Goal: Task Accomplishment & Management: Use online tool/utility

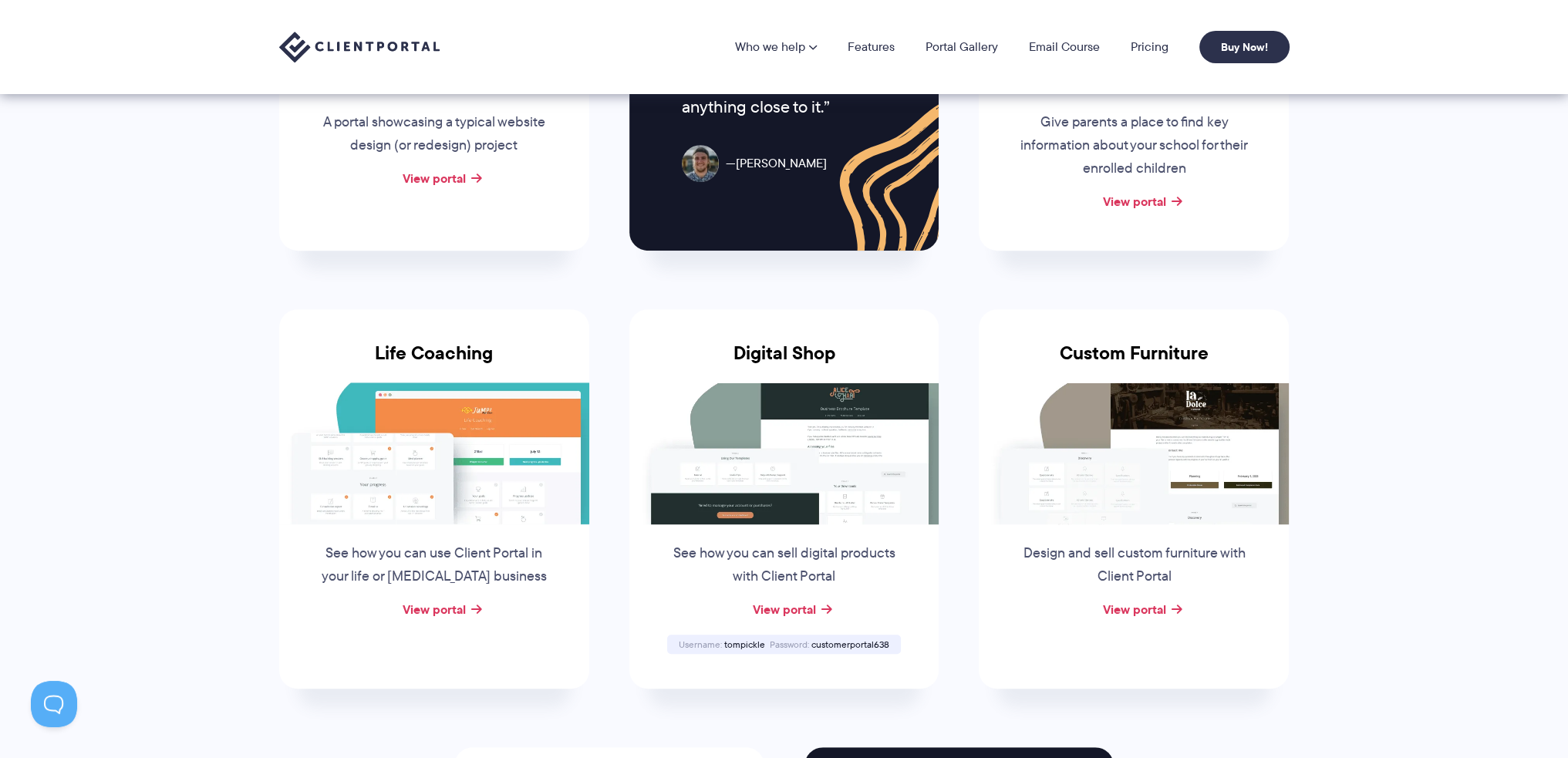
scroll to position [848, 0]
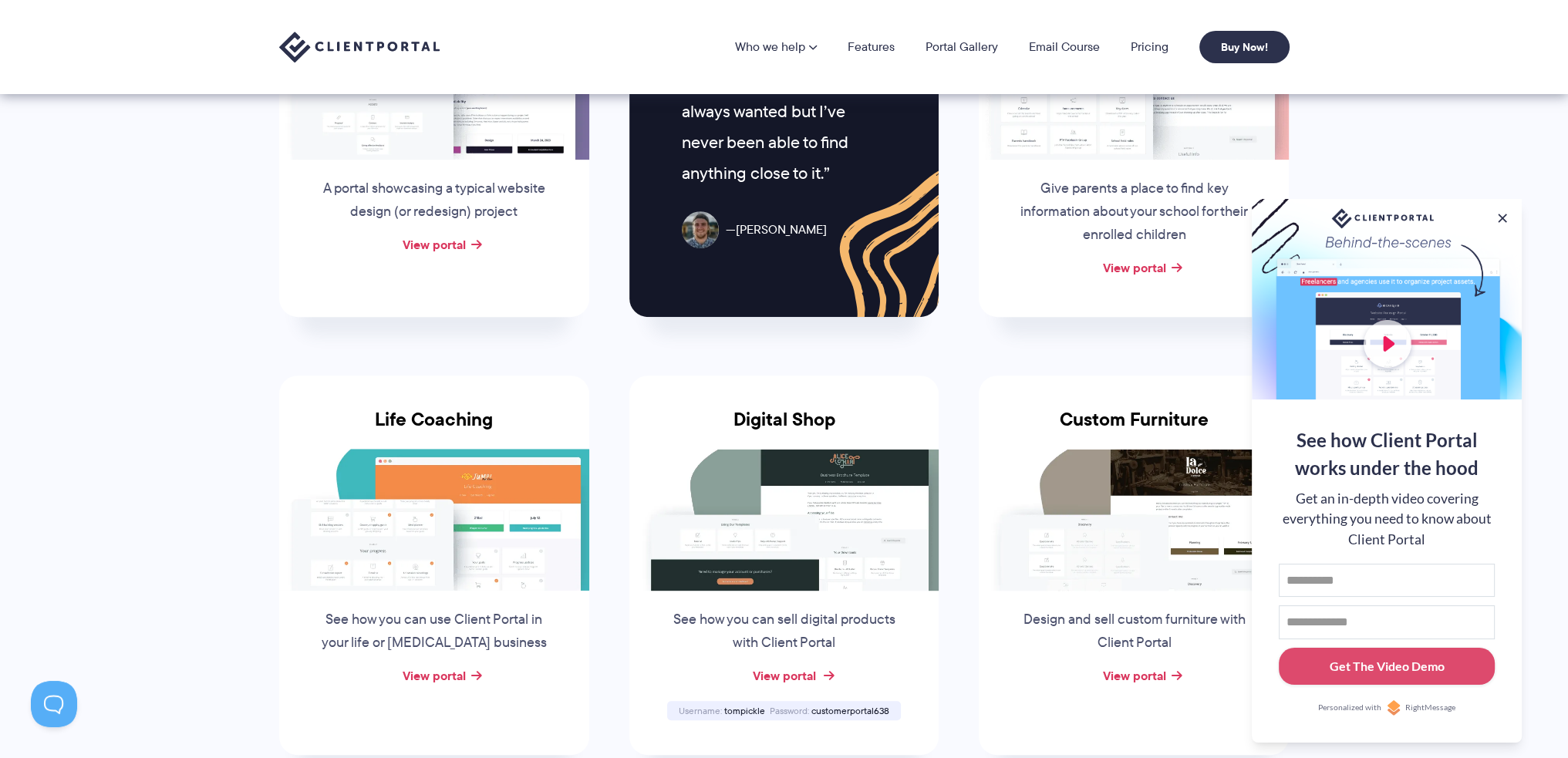
click at [799, 674] on link "View portal" at bounding box center [783, 676] width 63 height 19
click at [746, 710] on span "tompickle" at bounding box center [744, 711] width 41 height 13
copy span "tompickle"
click at [860, 712] on span "customerportal638" at bounding box center [850, 711] width 78 height 13
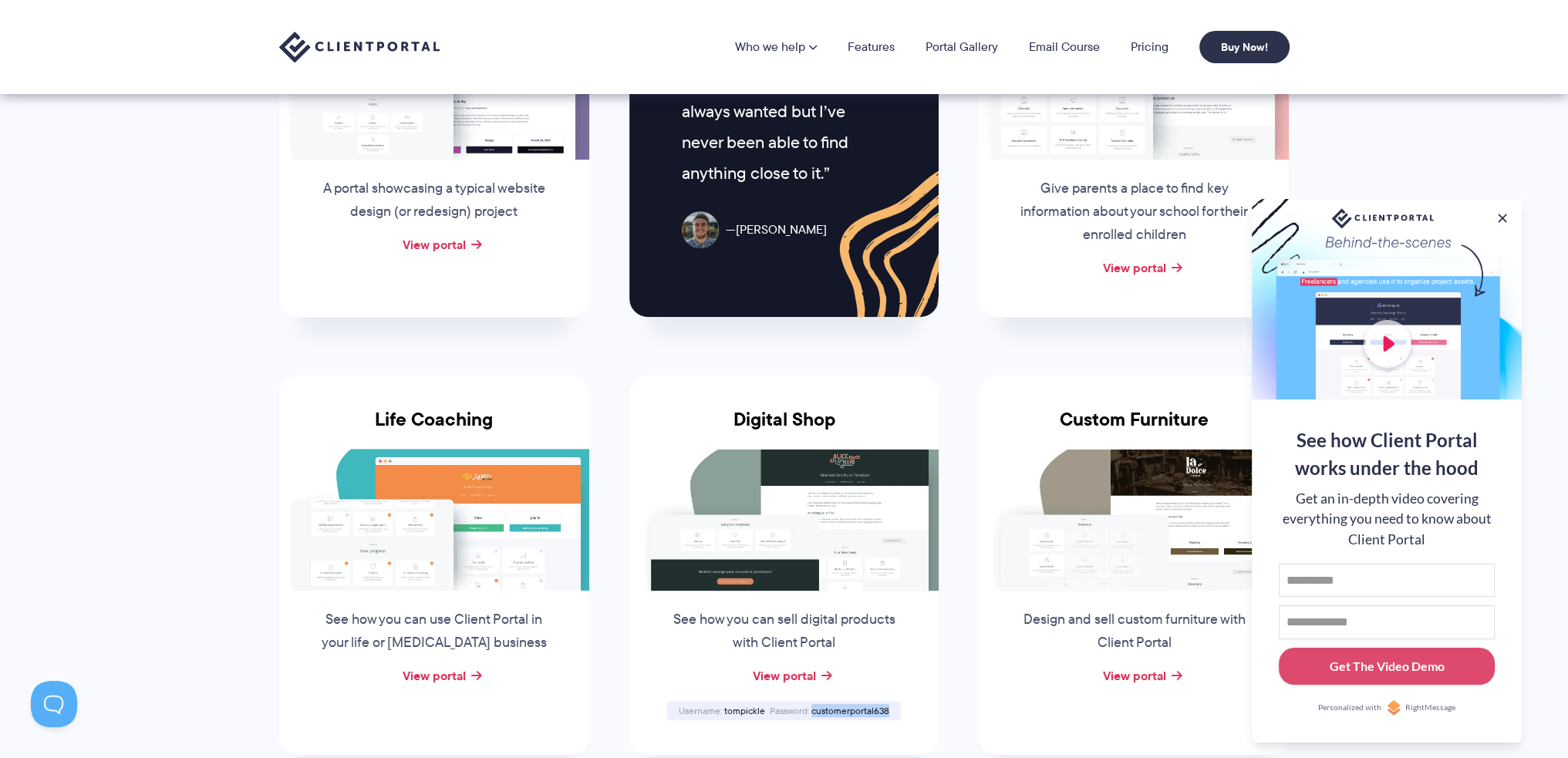
click at [860, 712] on span "customerportal638" at bounding box center [850, 711] width 78 height 13
copy span "customerportal638"
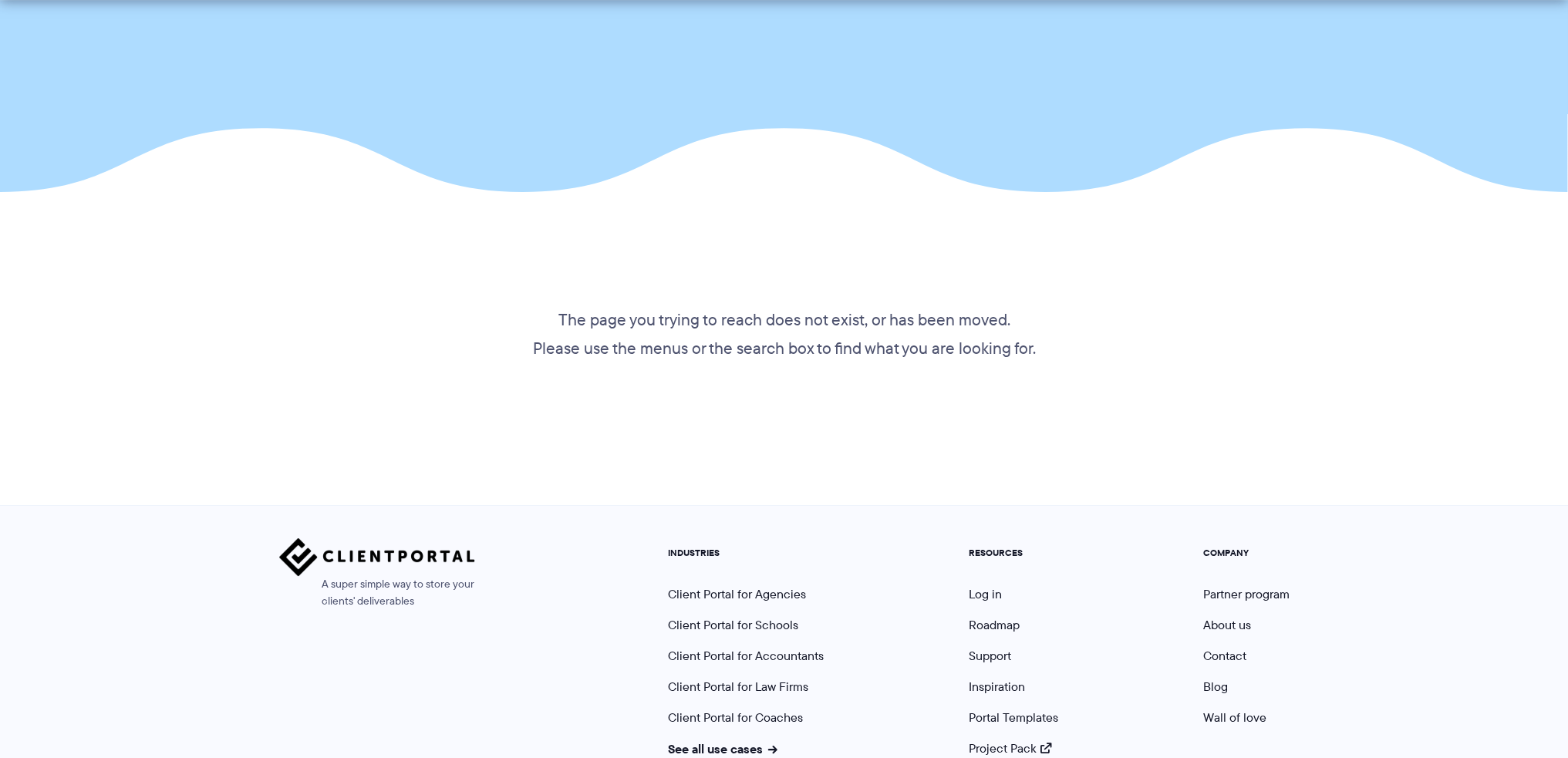
scroll to position [298, 0]
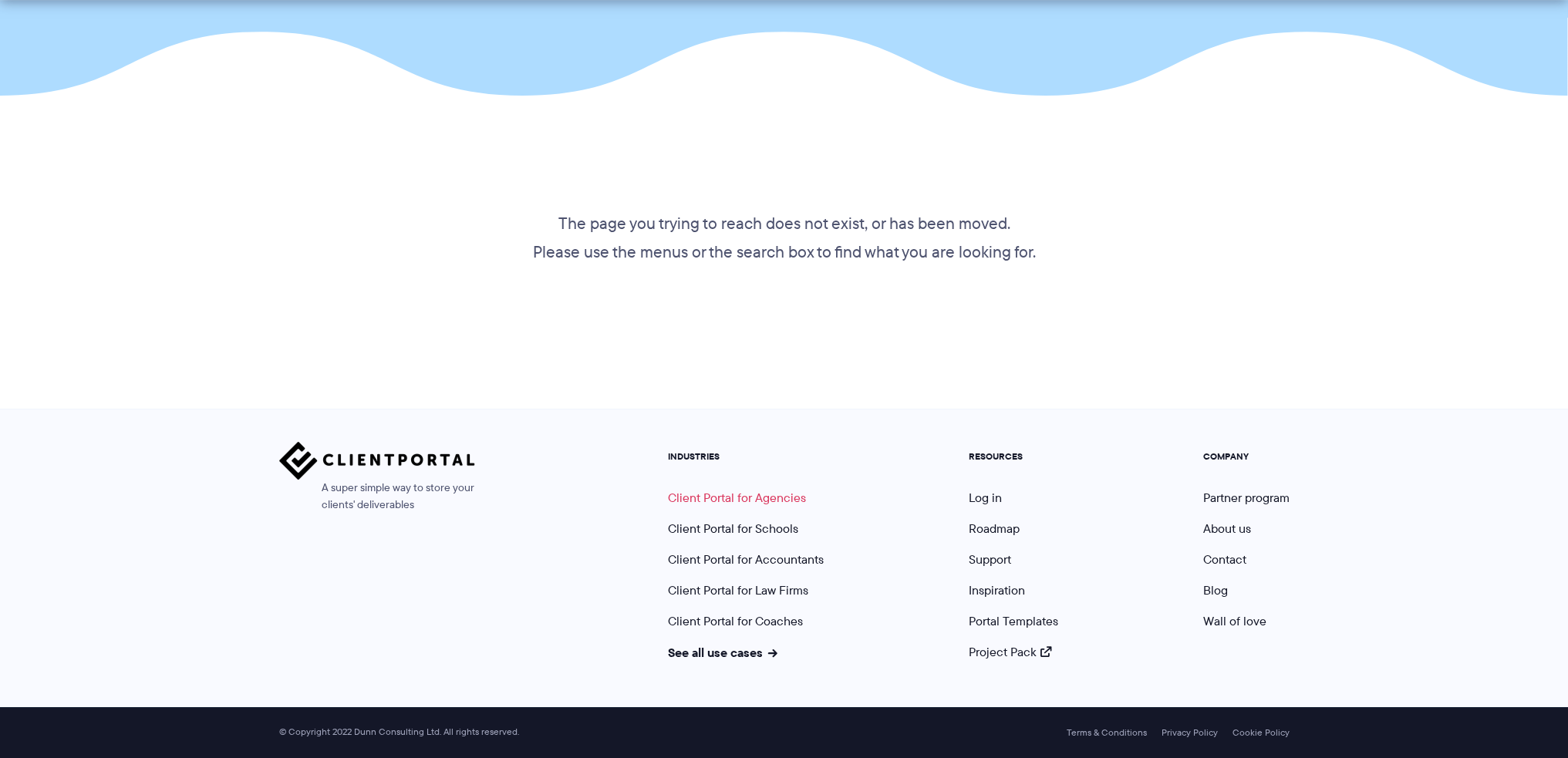
click at [758, 499] on link "Client Portal for Agencies" at bounding box center [737, 497] width 138 height 18
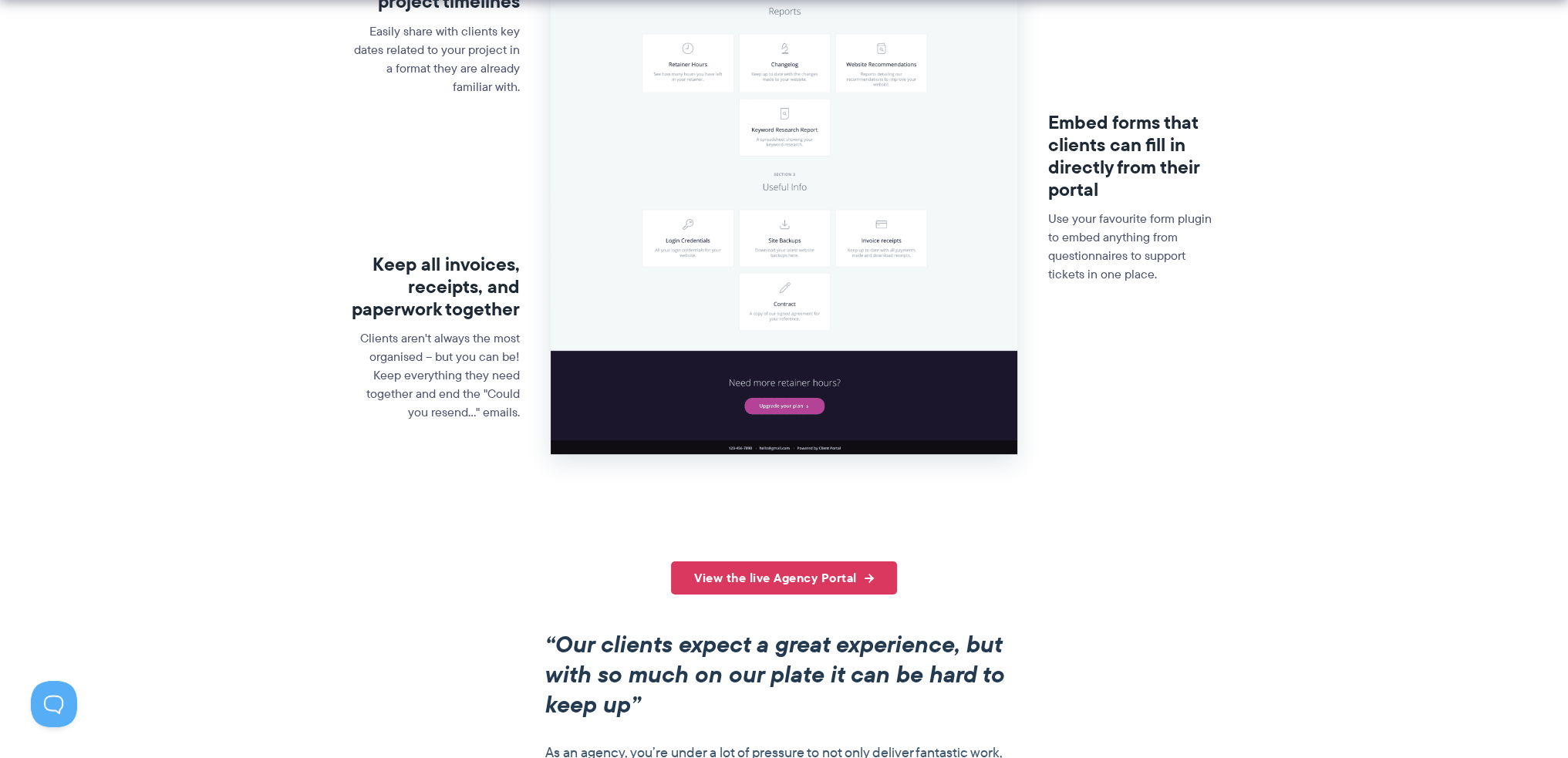
scroll to position [771, 0]
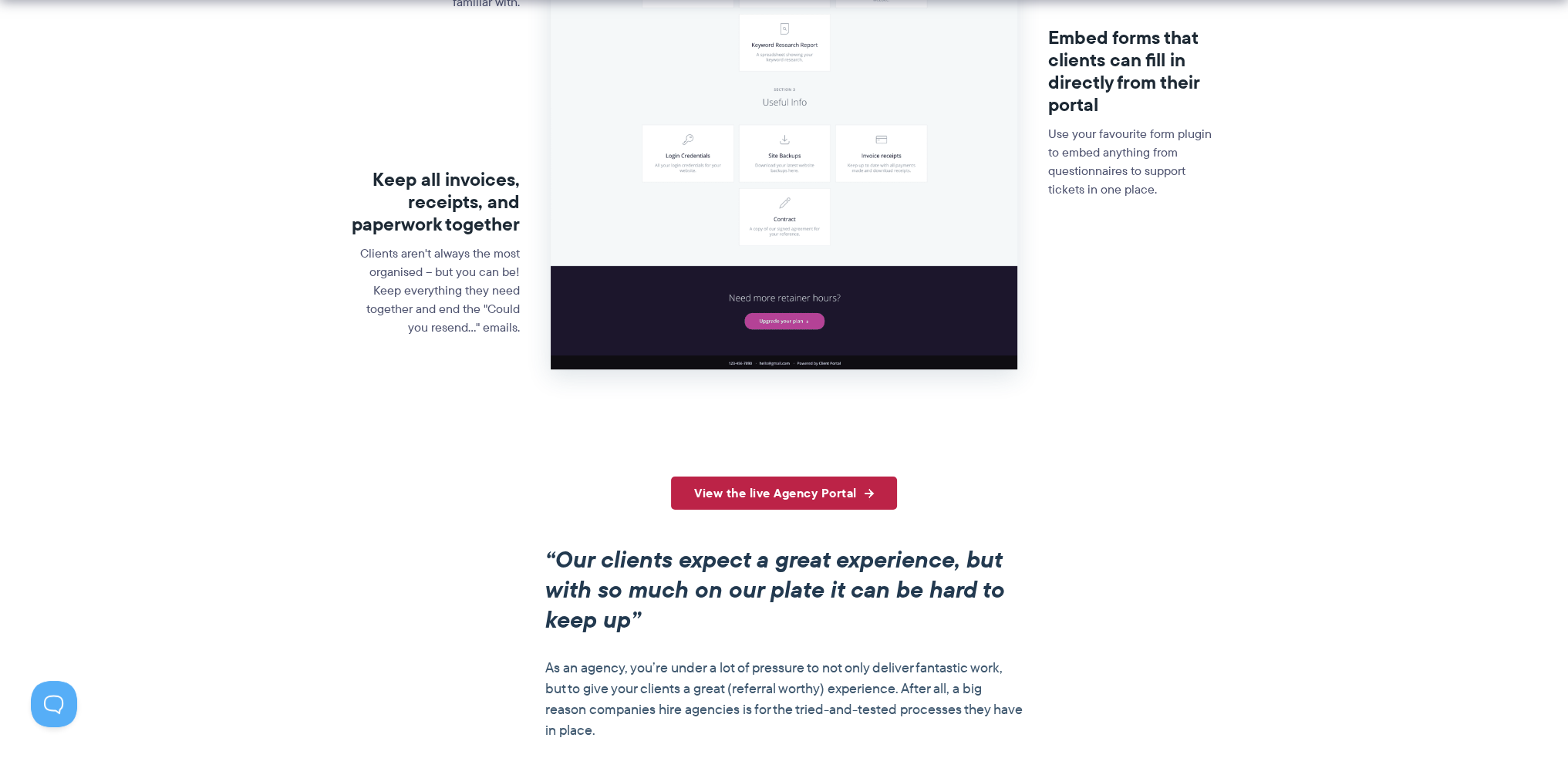
click at [787, 491] on link "View the live Agency Portal" at bounding box center [784, 492] width 226 height 33
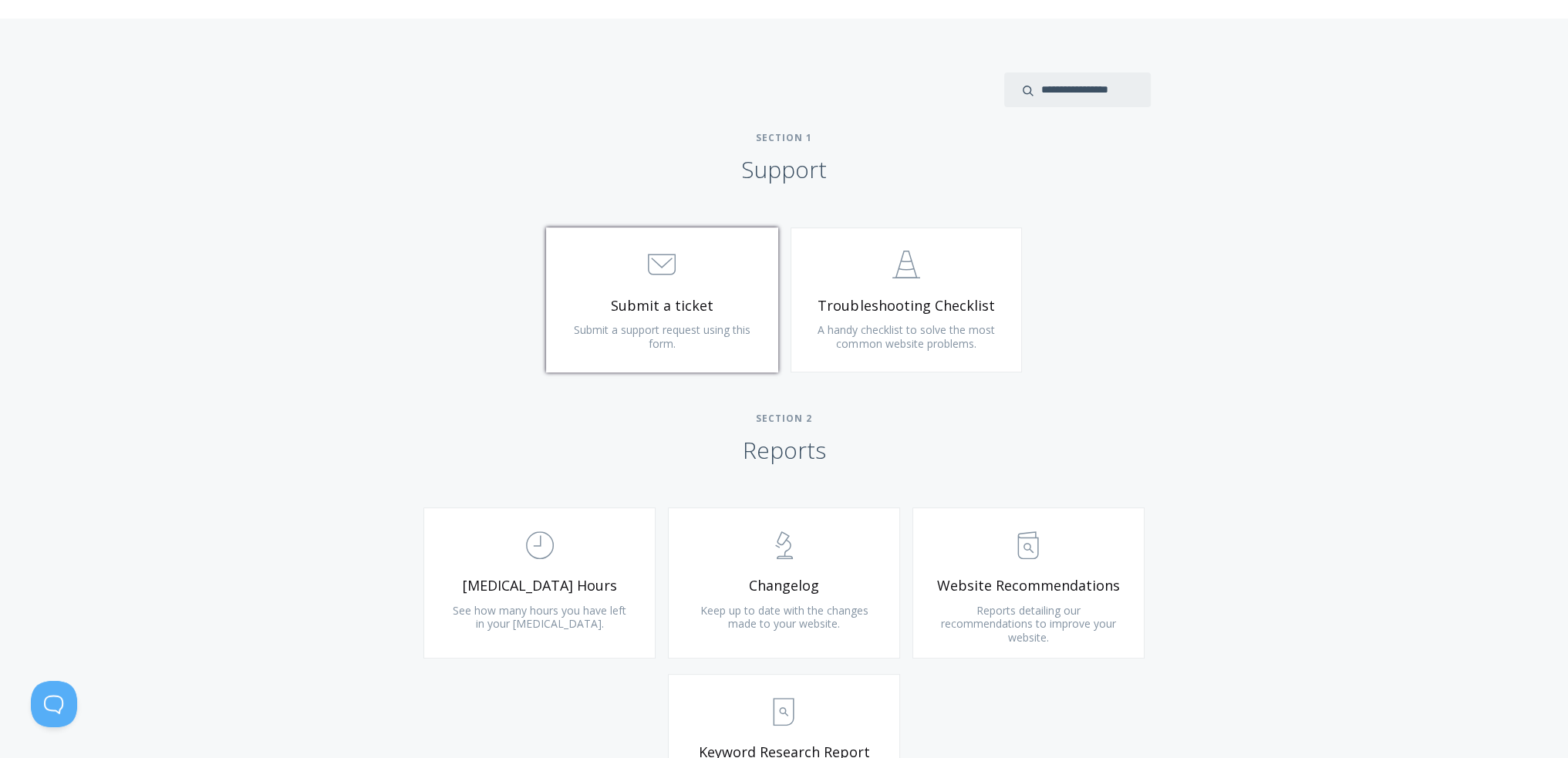
drag, startPoint x: 0, startPoint y: 0, endPoint x: 651, endPoint y: 313, distance: 722.3
click at [651, 313] on span "Submit a ticket" at bounding box center [662, 305] width 184 height 18
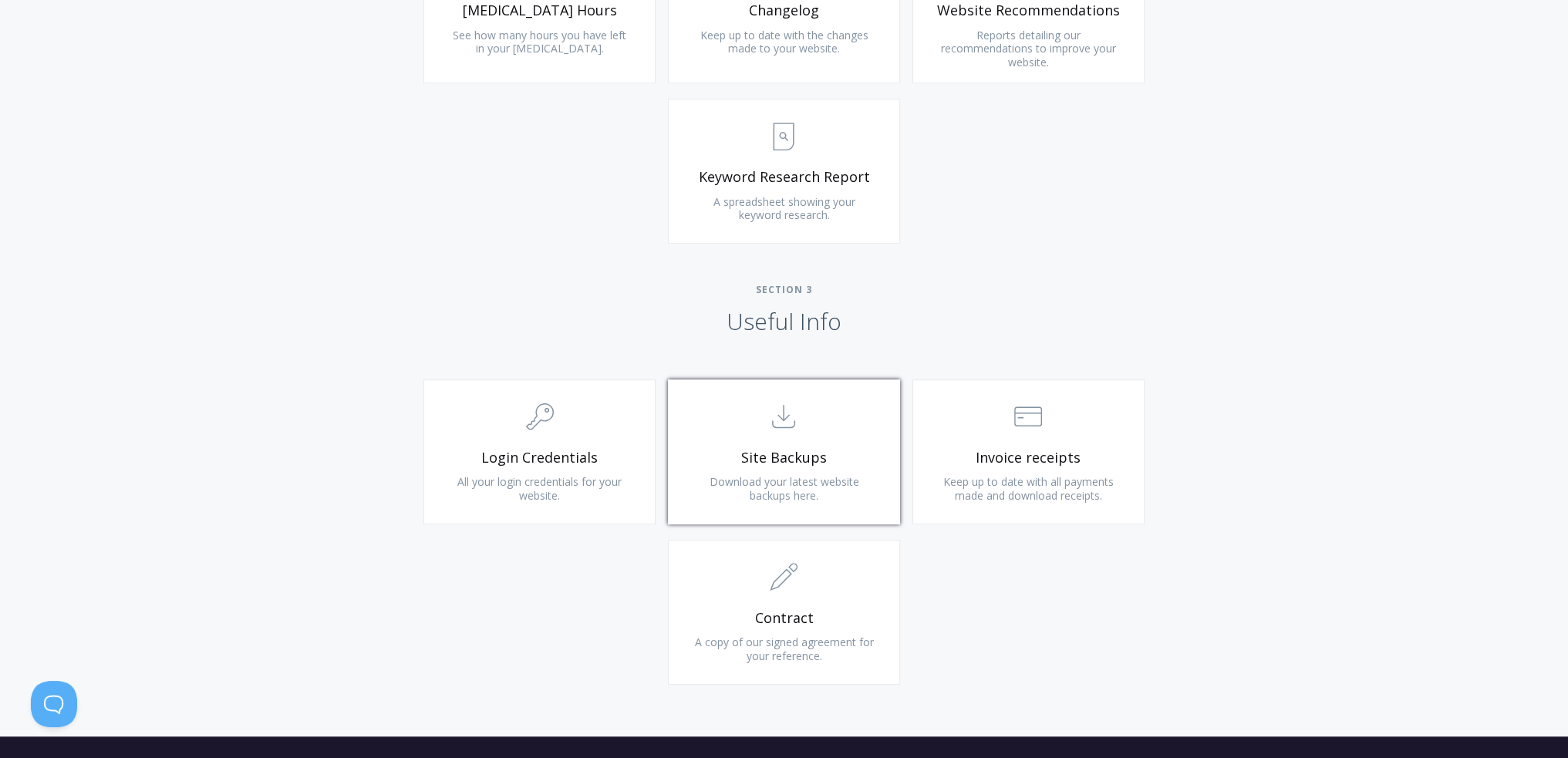
scroll to position [1233, 0]
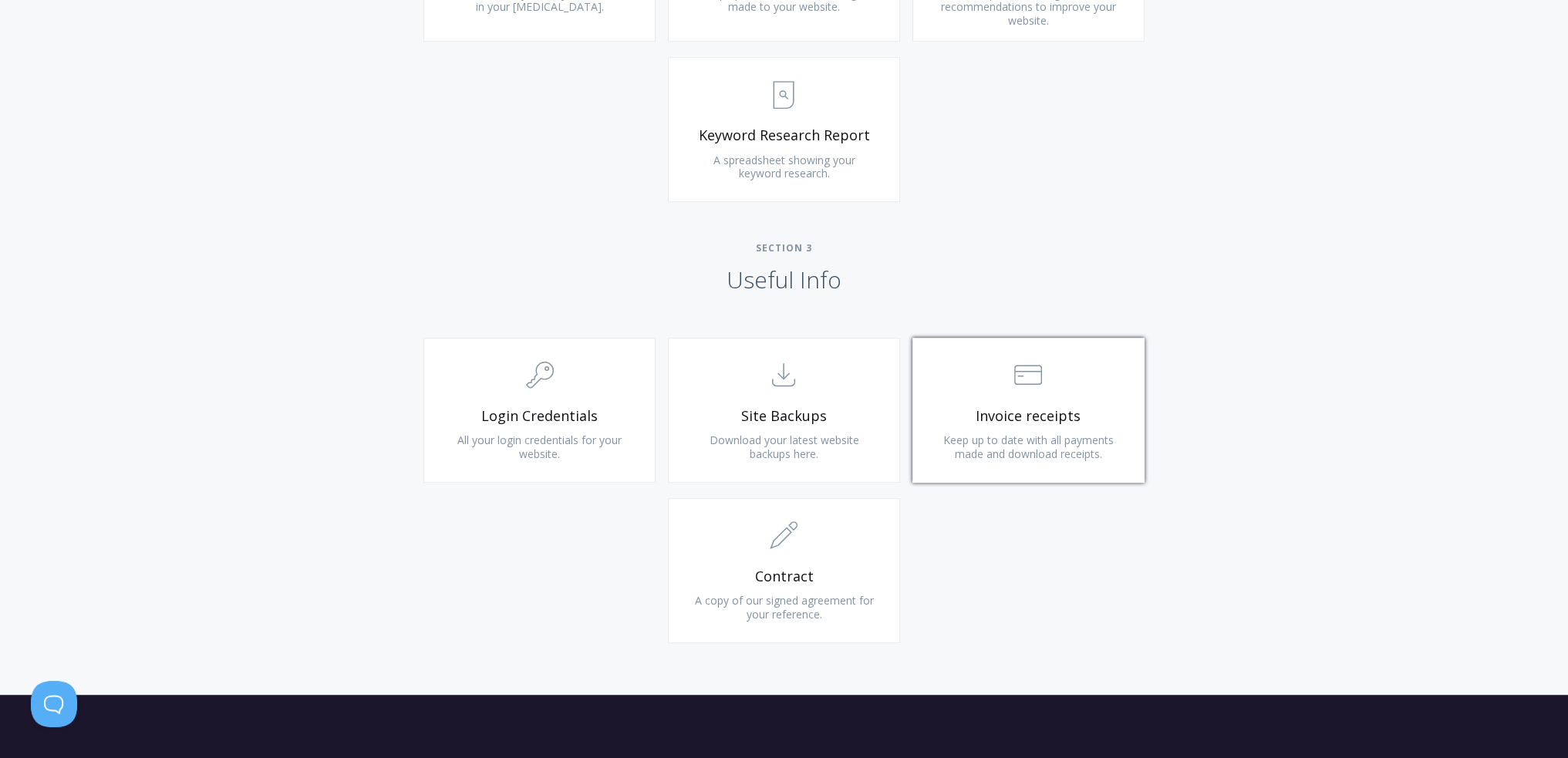
click at [1031, 429] on link ".st0{fill:none;stroke:#000000;stroke-width:2;stroke-miterlimit:10;} Financial I…" at bounding box center [1028, 409] width 232 height 145
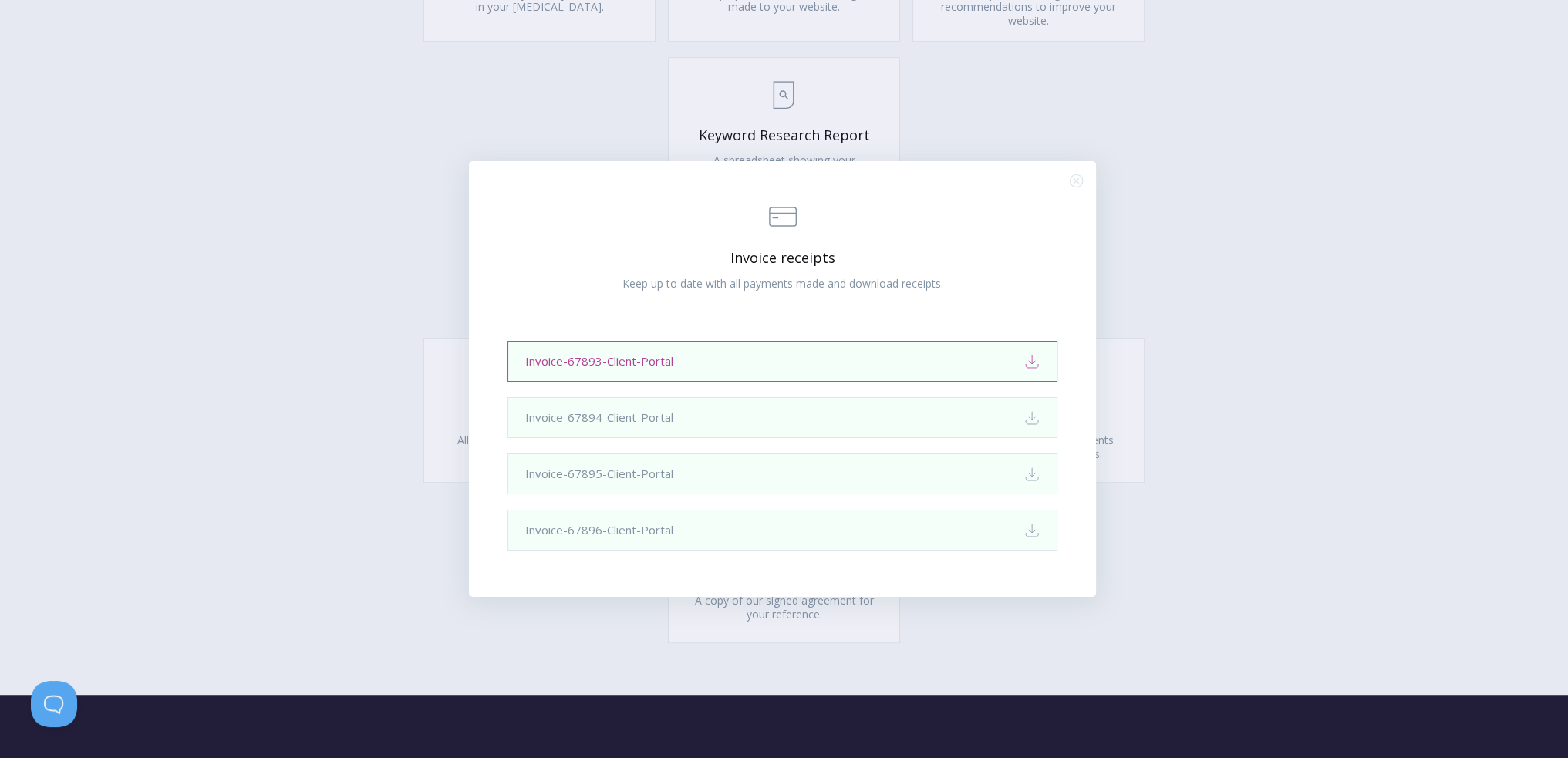
click at [813, 370] on link "Invoice-67893-Client-Portal Download" at bounding box center [783, 360] width 550 height 41
click at [1074, 181] on line "Close (Press escape to close)" at bounding box center [1076, 180] width 5 height 5
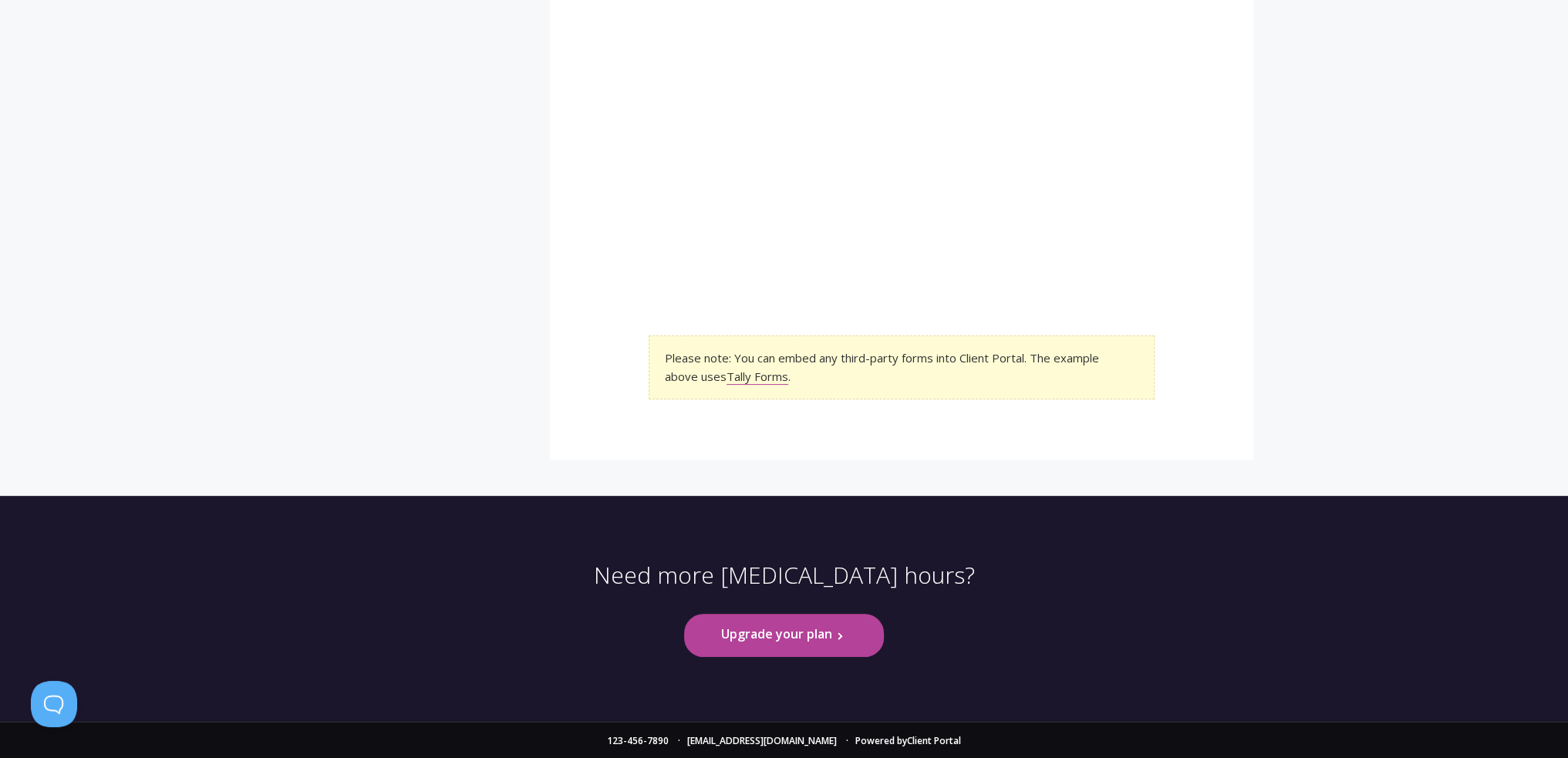
scroll to position [575, 0]
